Goal: Navigation & Orientation: Find specific page/section

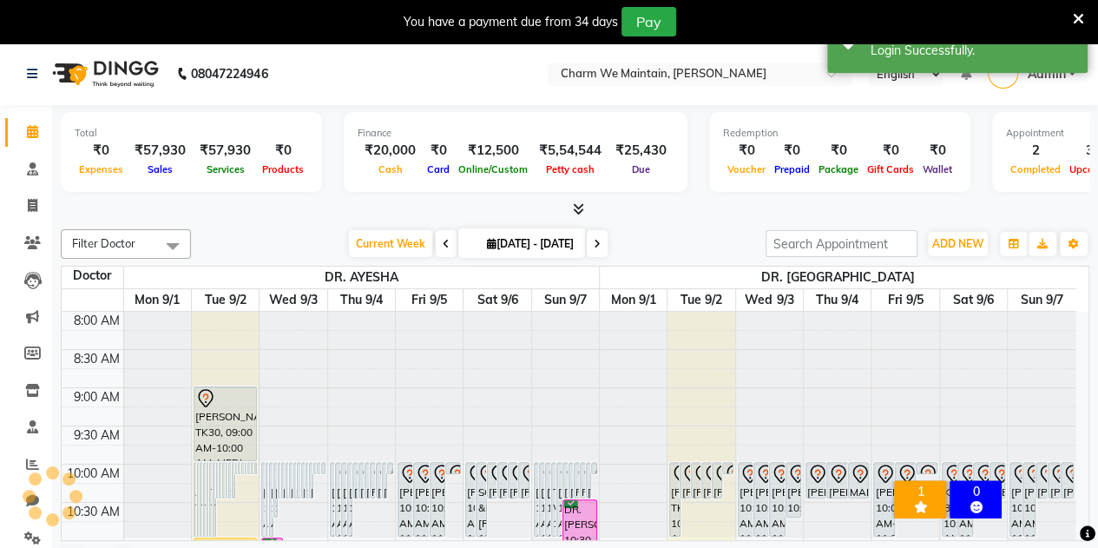
click at [1075, 16] on icon at bounding box center [1078, 19] width 11 height 16
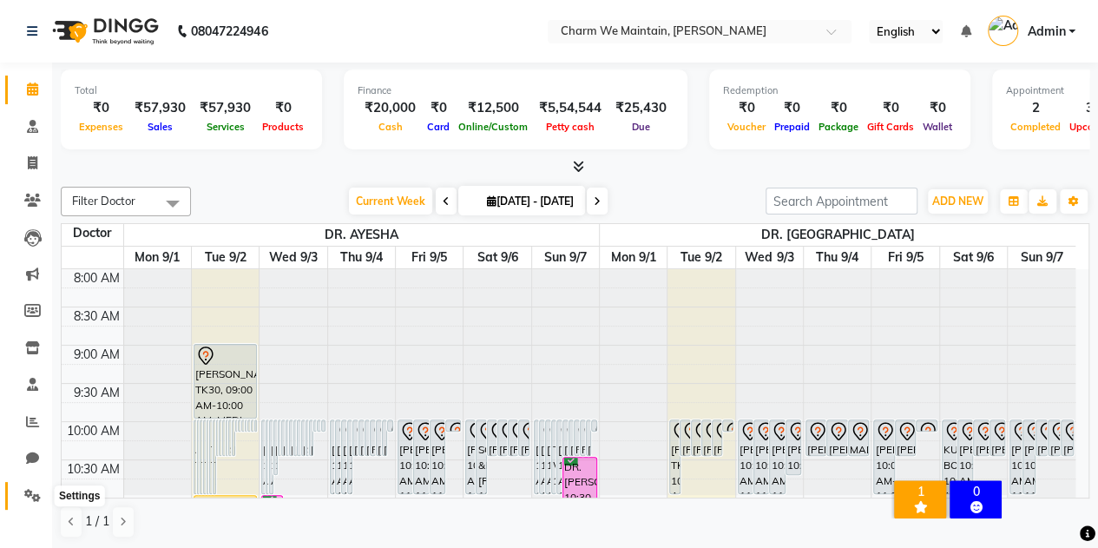
click at [31, 501] on icon at bounding box center [32, 495] width 16 height 13
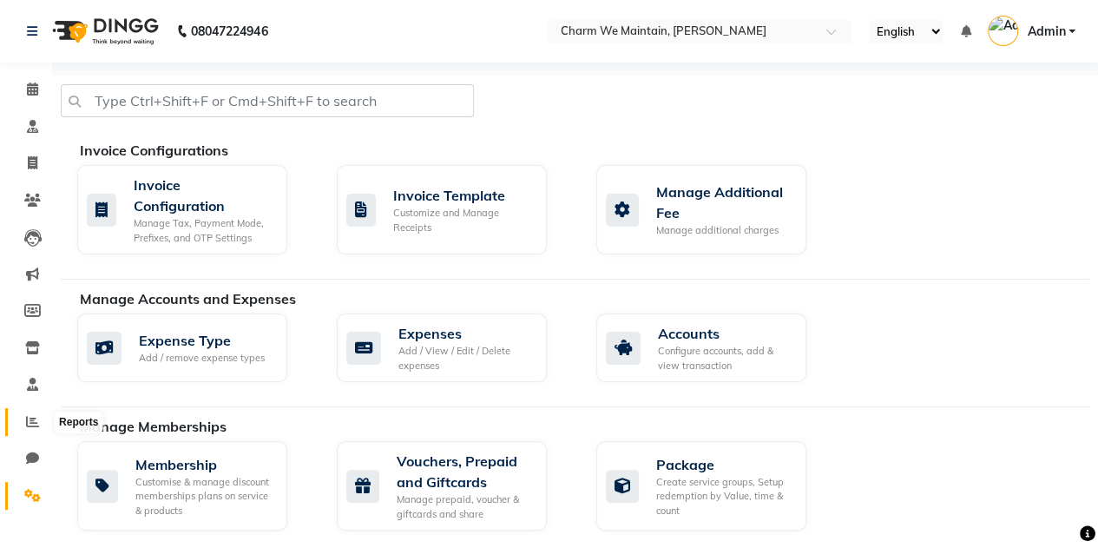
click at [33, 424] on icon at bounding box center [32, 421] width 13 height 13
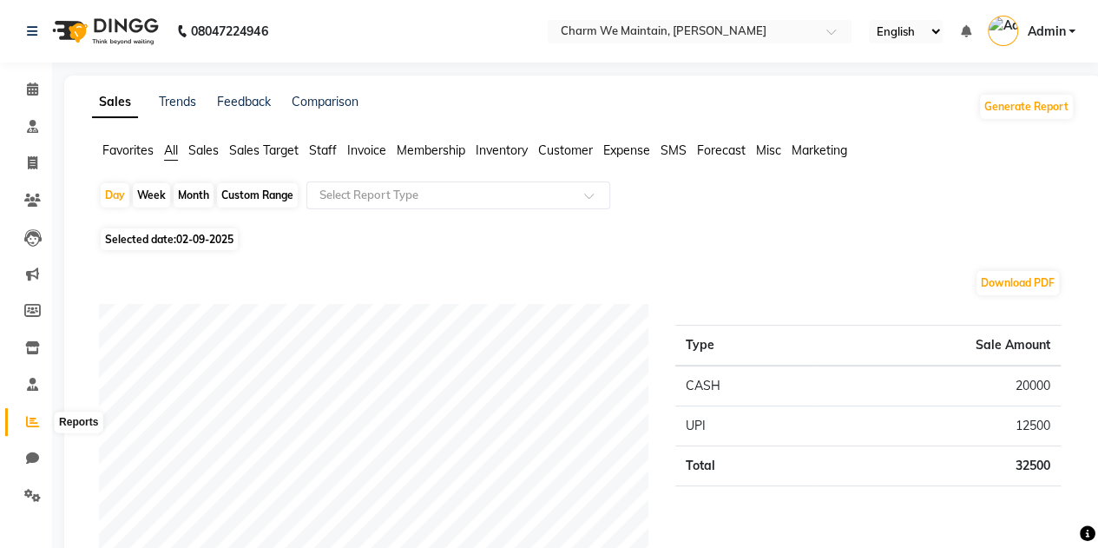
scroll to position [111, 0]
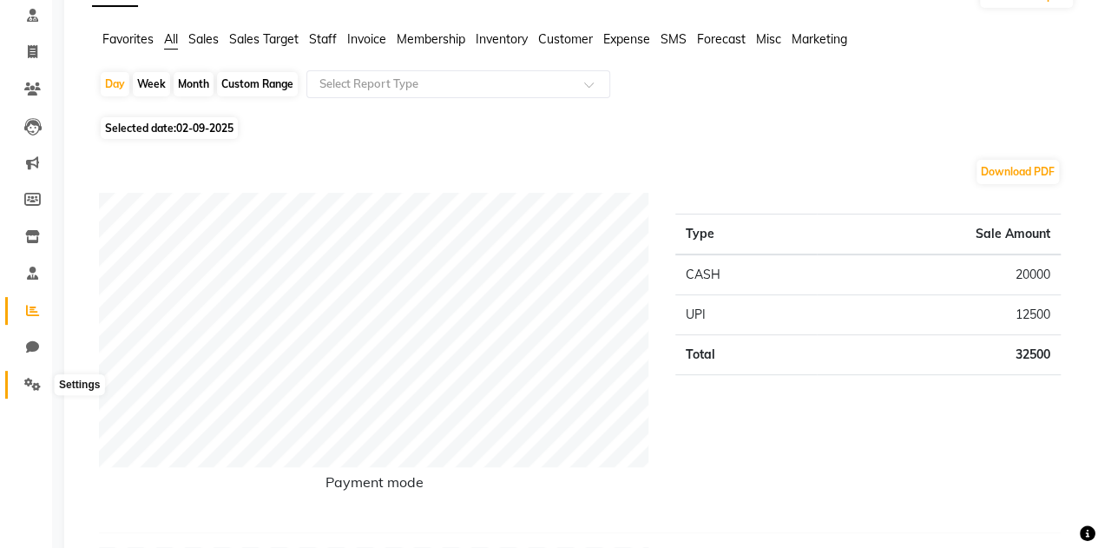
click at [33, 381] on icon at bounding box center [32, 384] width 16 height 13
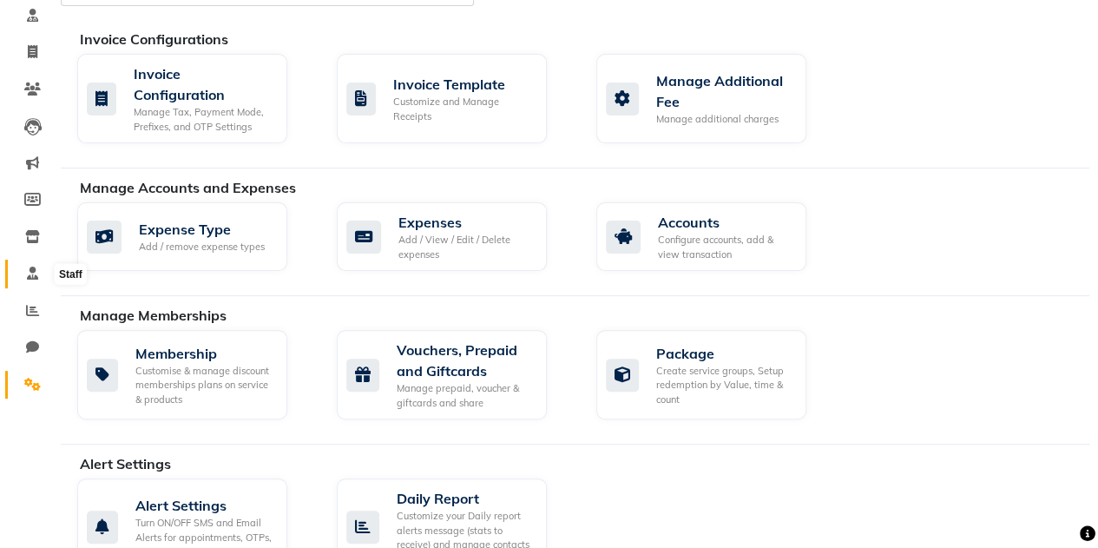
click at [32, 274] on icon at bounding box center [32, 272] width 11 height 13
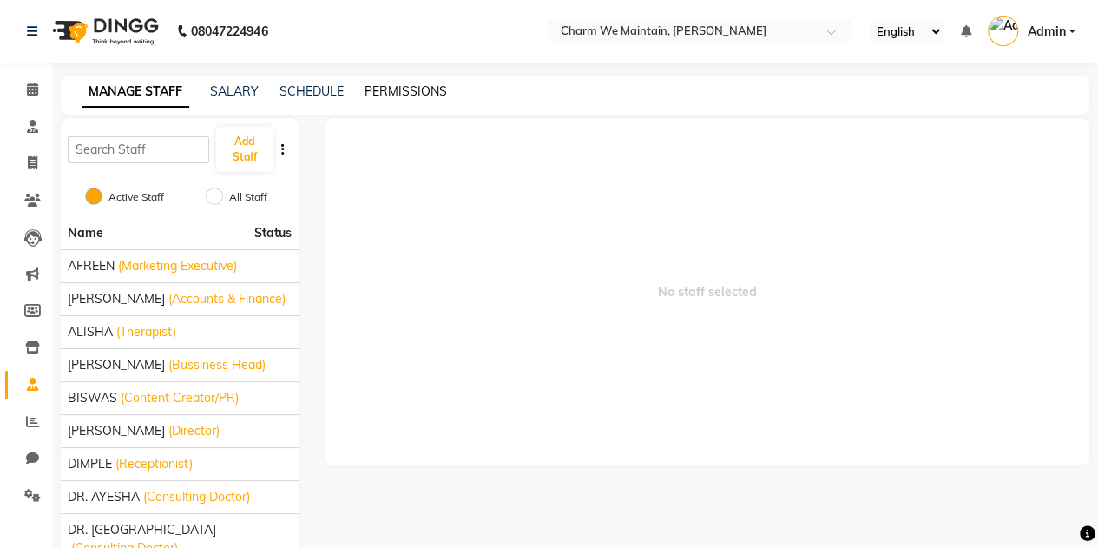
click at [432, 91] on link "PERMISSIONS" at bounding box center [406, 91] width 82 height 16
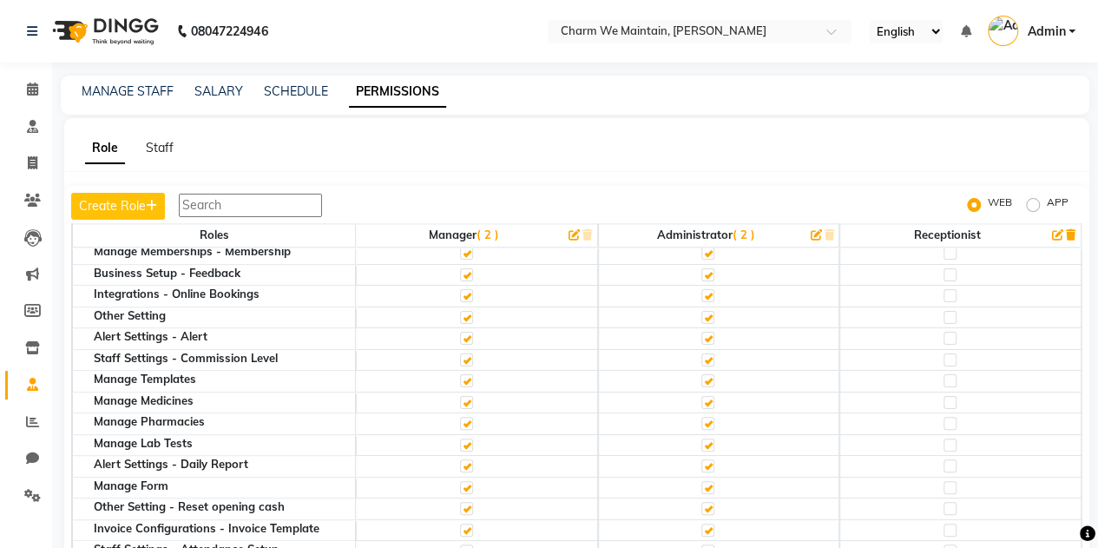
scroll to position [1118, 0]
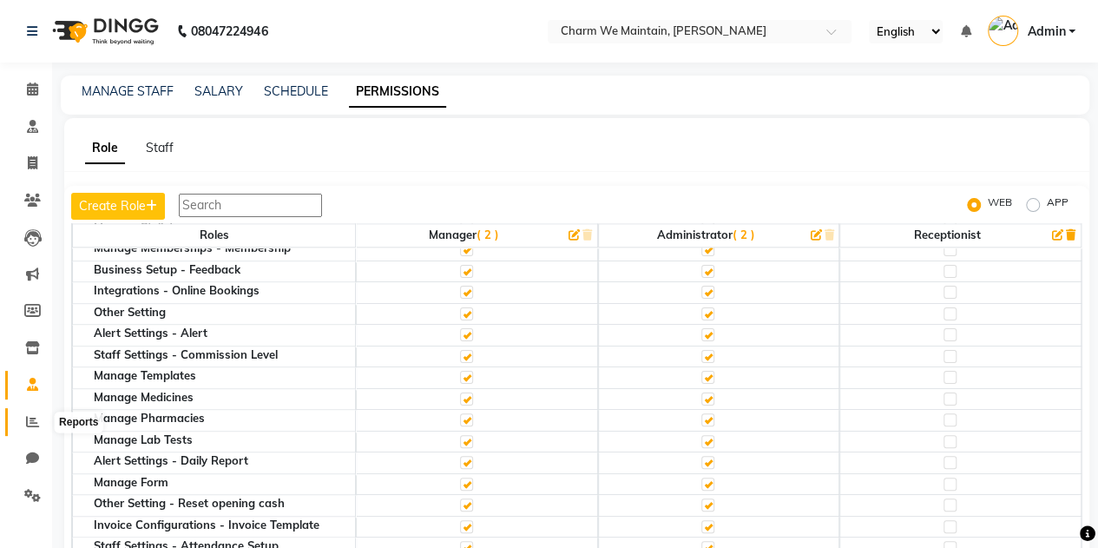
click at [33, 419] on icon at bounding box center [32, 421] width 13 height 13
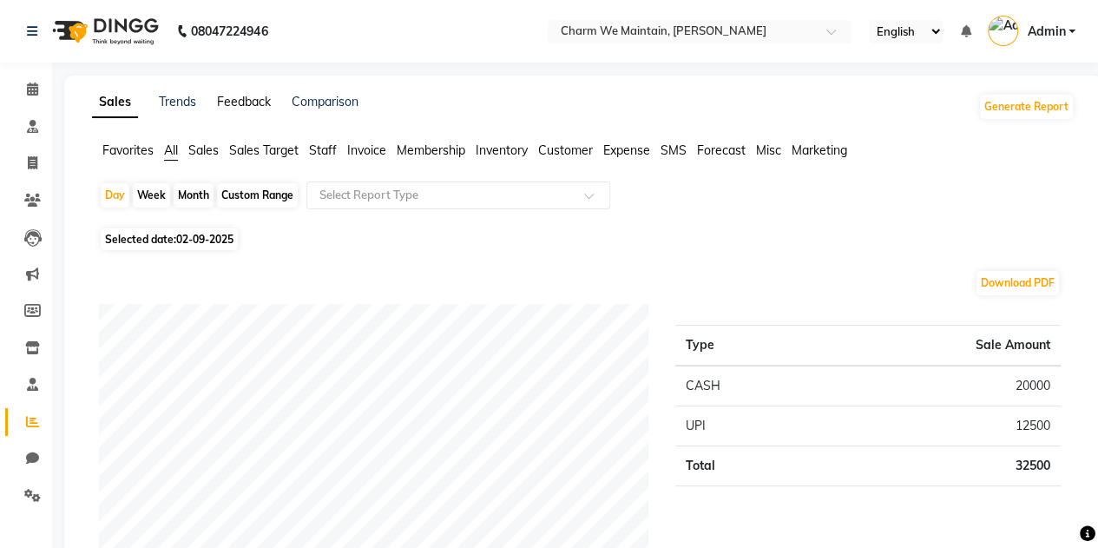
click at [229, 107] on link "Feedback" at bounding box center [244, 102] width 54 height 16
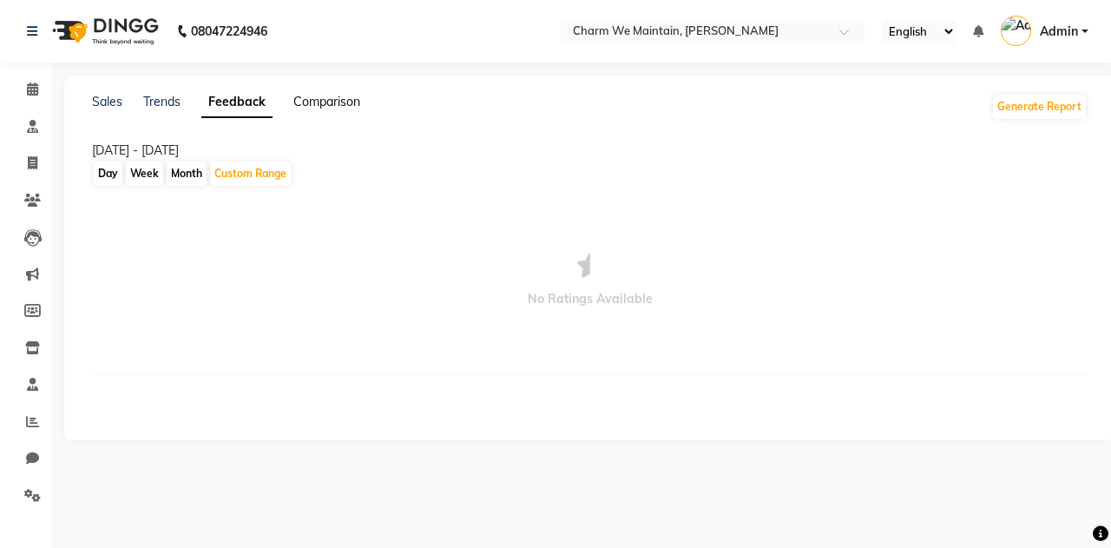
click at [352, 108] on link "Comparison" at bounding box center [326, 102] width 67 height 16
select select "single_date"
select select "single_date_dash"
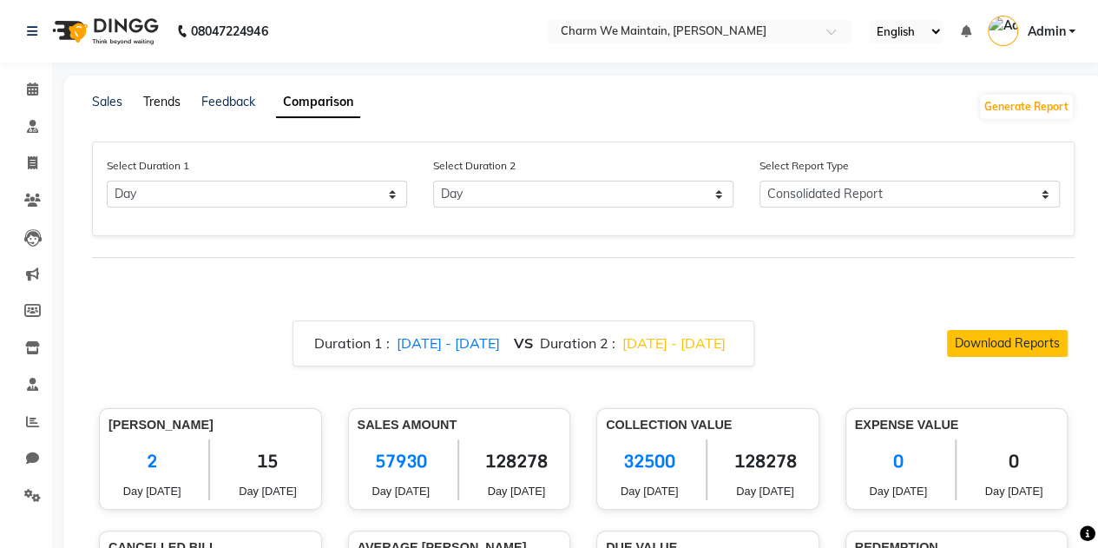
click at [161, 96] on link "Trends" at bounding box center [161, 102] width 37 height 16
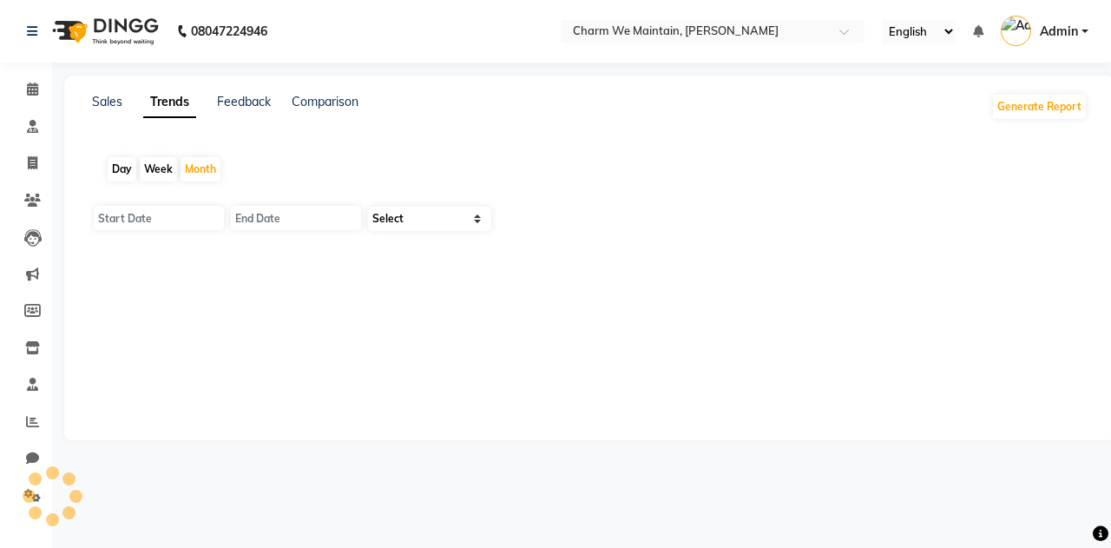
type input "01-09-2025"
type input "[DATE]"
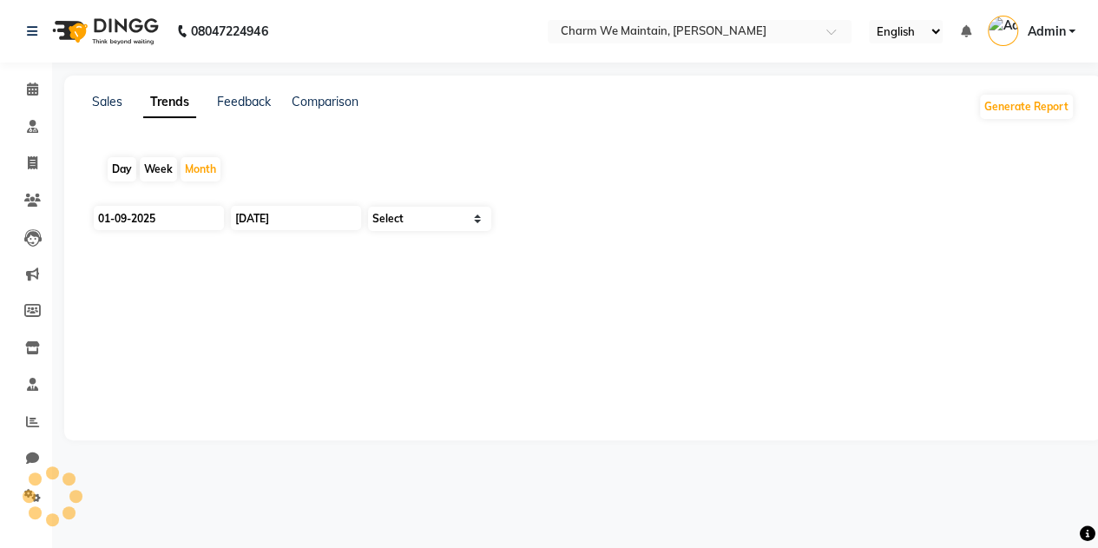
select select "by_client"
click at [104, 98] on link "Sales" at bounding box center [107, 102] width 30 height 16
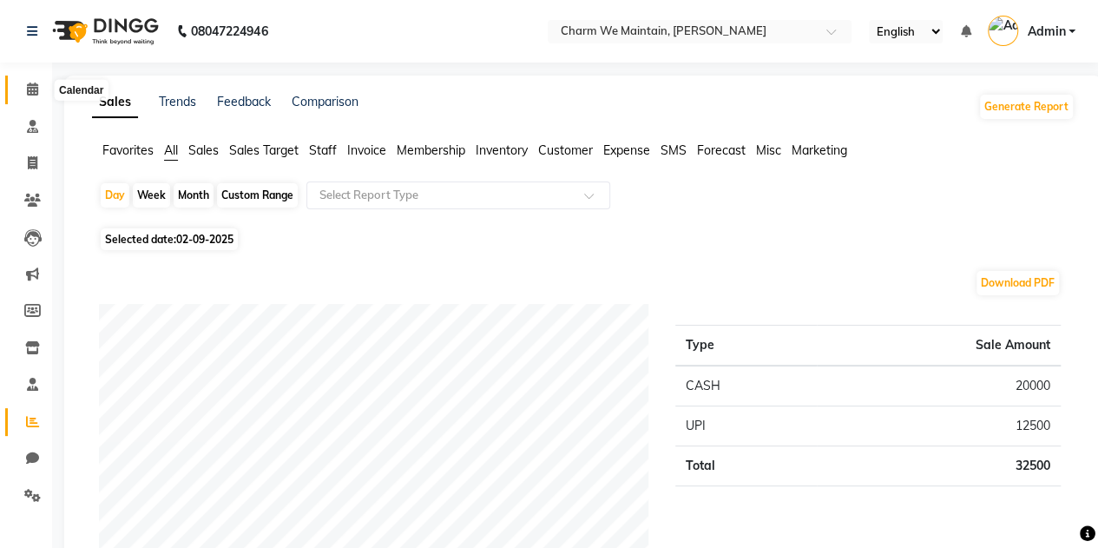
click at [34, 92] on icon at bounding box center [32, 88] width 11 height 13
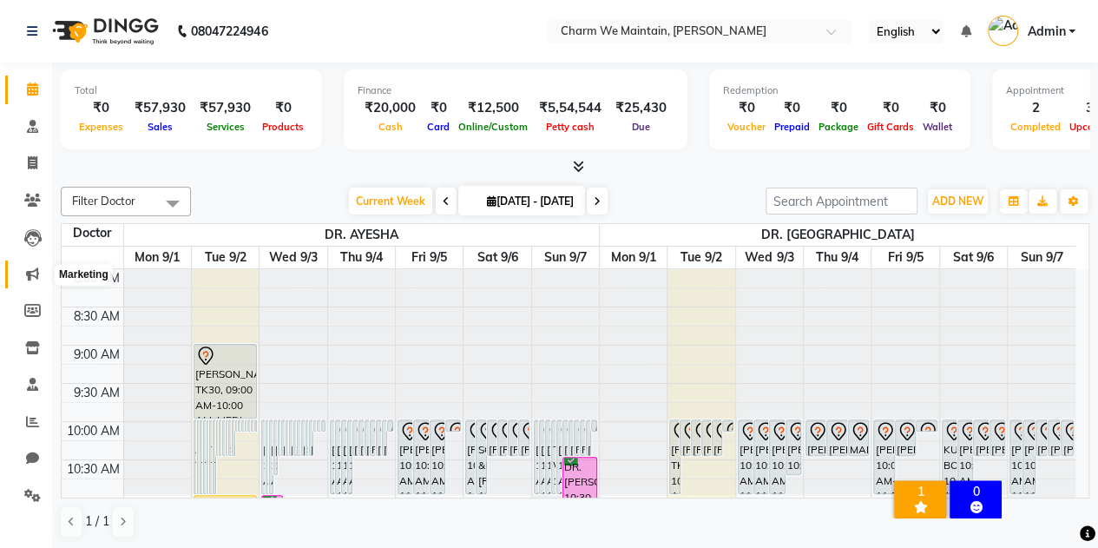
click at [41, 279] on span at bounding box center [32, 275] width 30 height 20
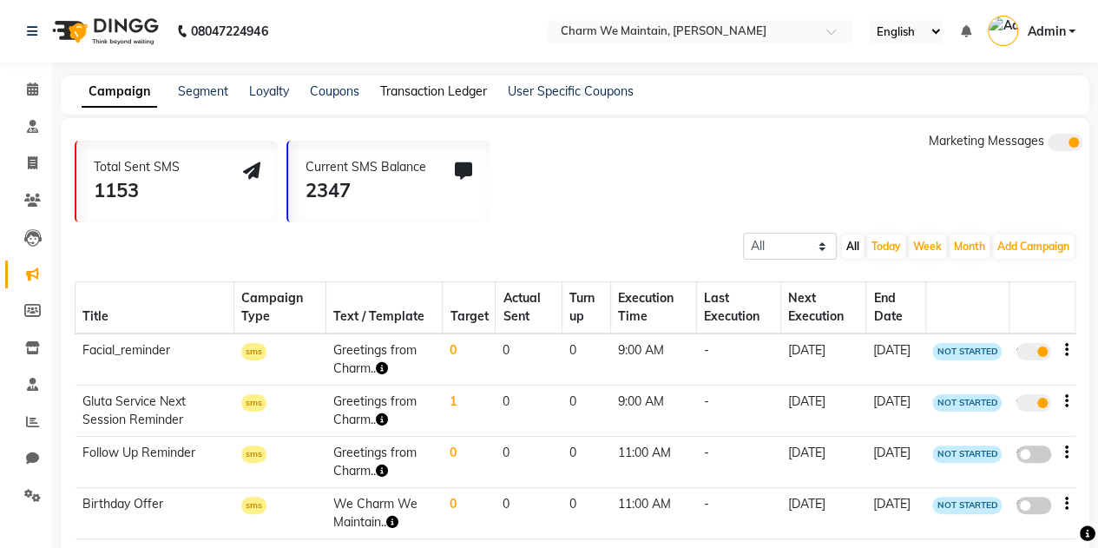
click at [412, 95] on link "Transaction Ledger" at bounding box center [433, 91] width 107 height 16
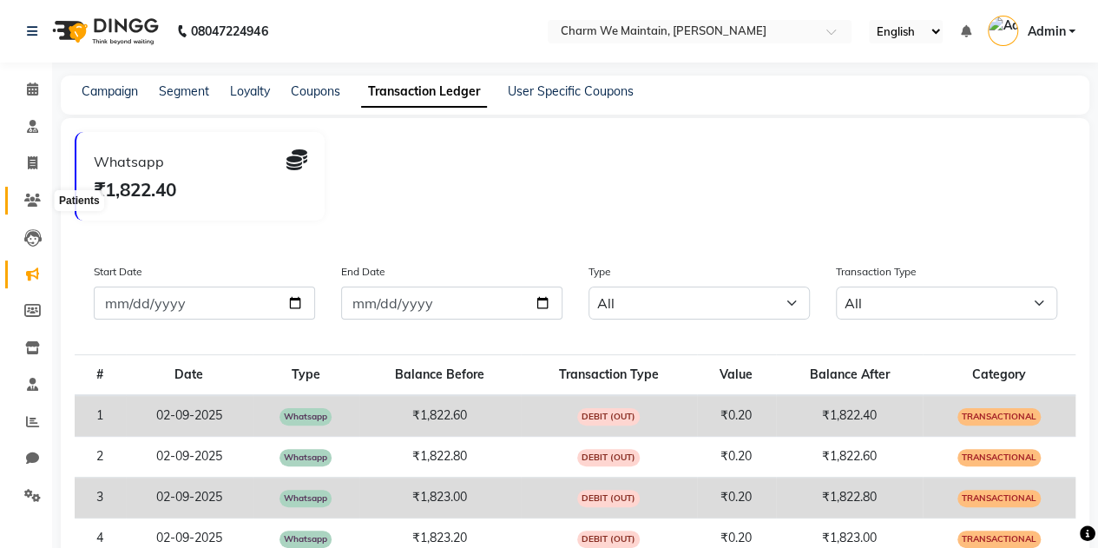
click at [33, 195] on icon at bounding box center [32, 200] width 16 height 13
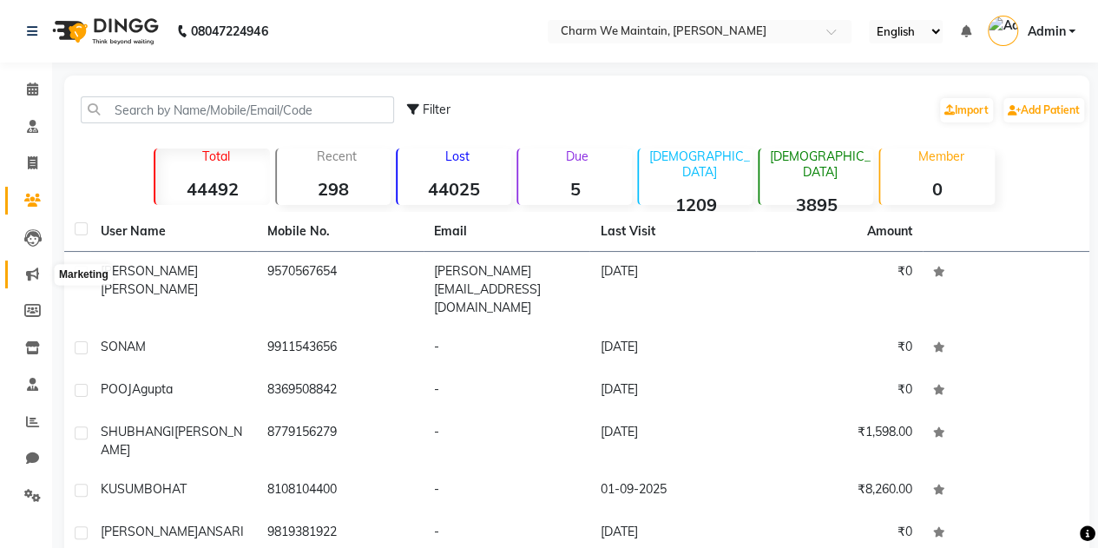
click at [32, 269] on icon at bounding box center [32, 273] width 13 height 13
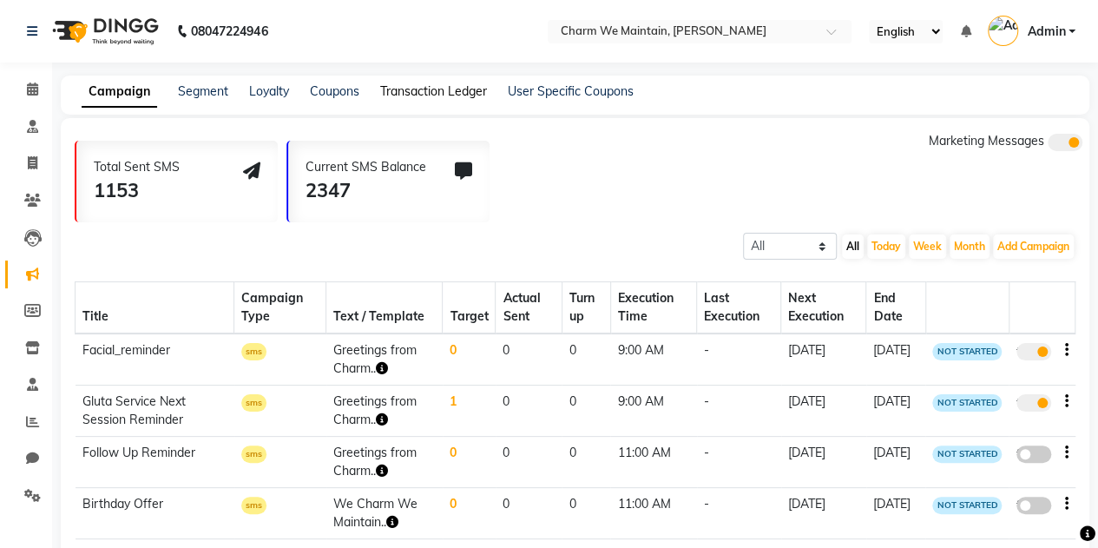
click at [464, 97] on link "Transaction Ledger" at bounding box center [433, 91] width 107 height 16
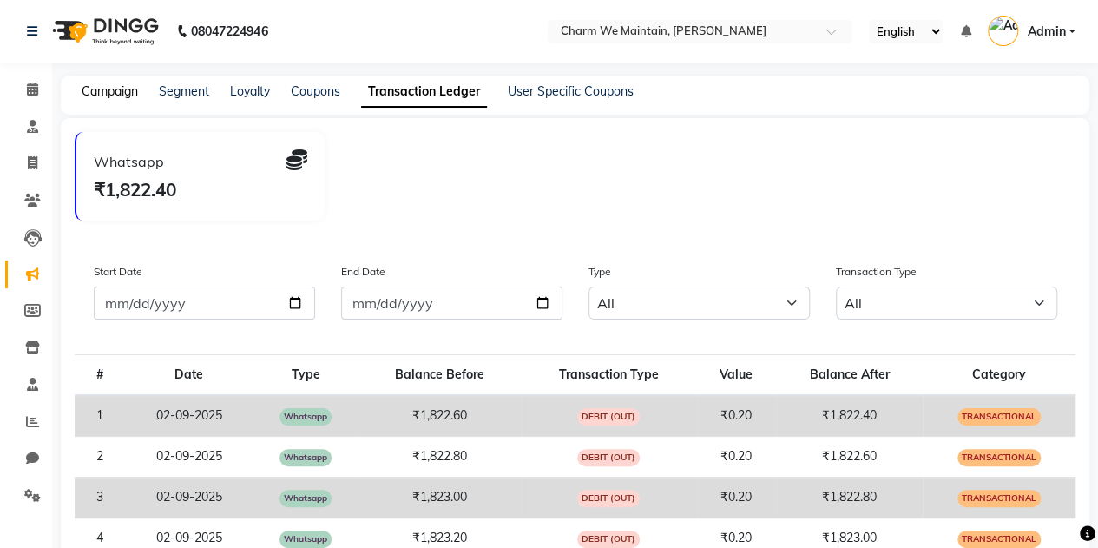
click at [116, 95] on link "Campaign" at bounding box center [110, 91] width 56 height 16
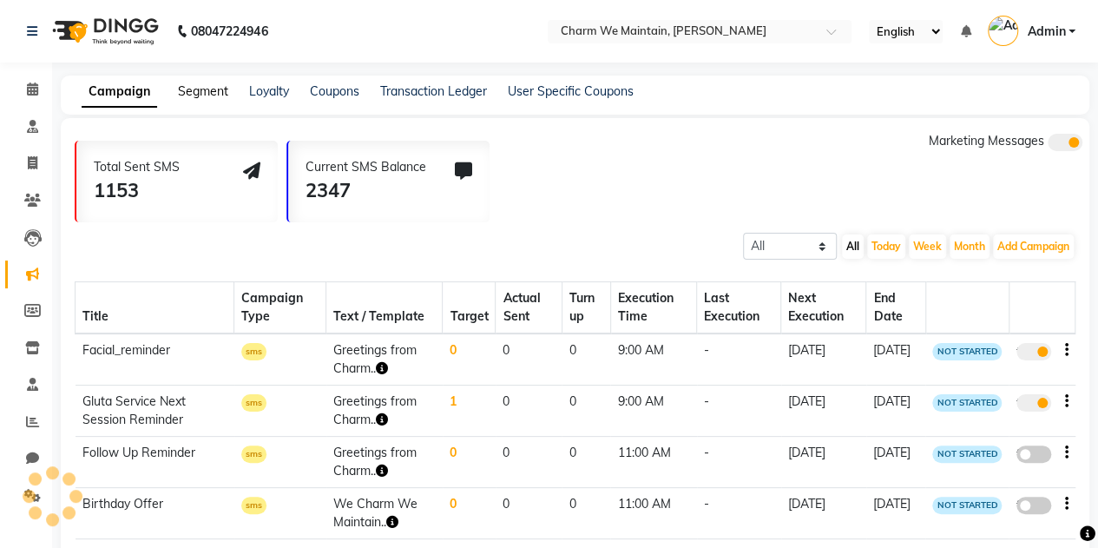
click at [205, 84] on link "Segment" at bounding box center [203, 91] width 50 height 16
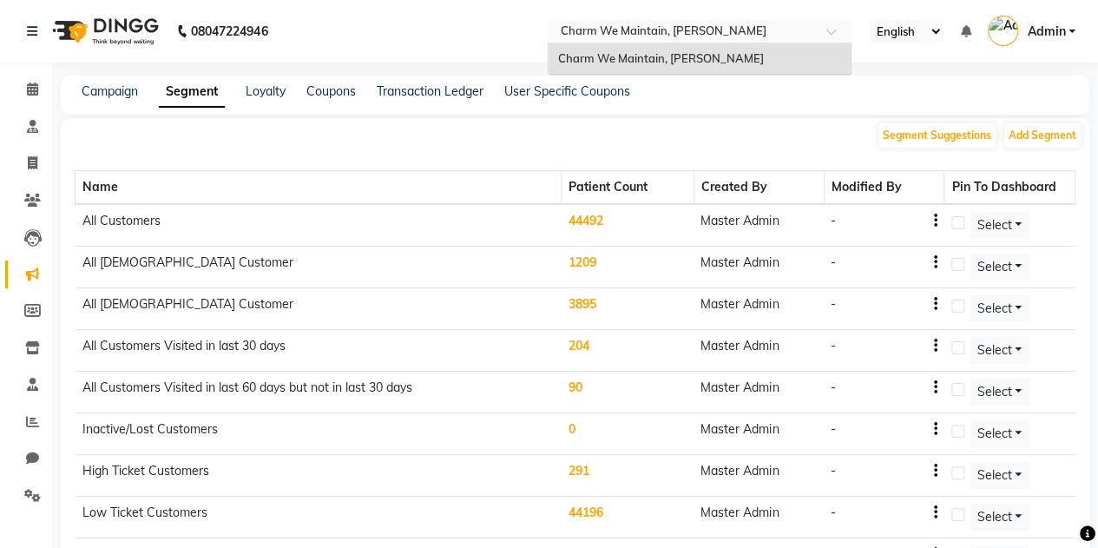
click at [726, 36] on input "text" at bounding box center [682, 32] width 252 height 17
